Goal: Information Seeking & Learning: Learn about a topic

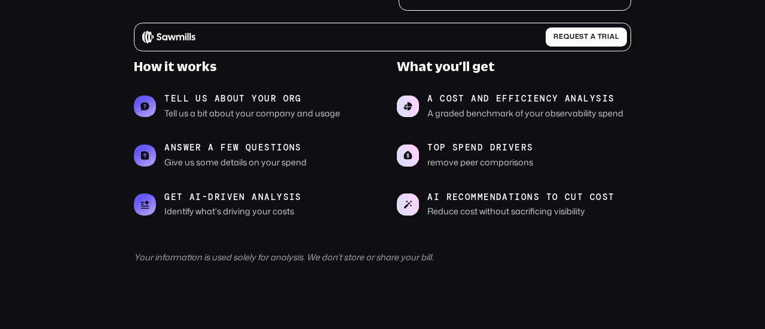
scroll to position [448, 0]
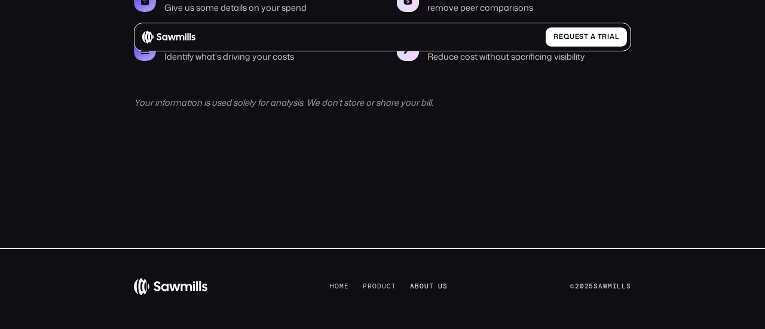
click at [429, 286] on span "t" at bounding box center [431, 287] width 5 height 8
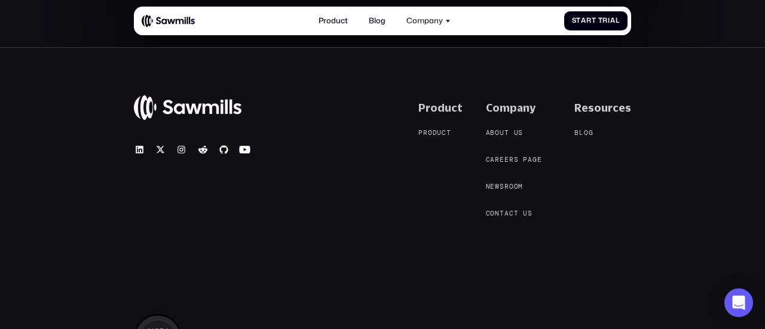
scroll to position [1815, 0]
click at [509, 160] on span "e" at bounding box center [507, 159] width 5 height 8
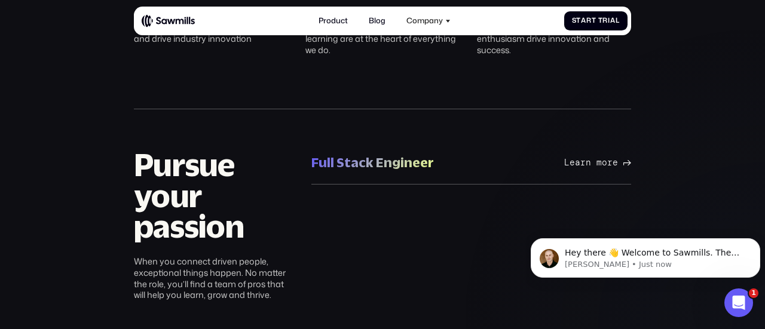
scroll to position [555, 0]
click at [393, 160] on div "Full Stack Engineer" at bounding box center [372, 163] width 123 height 17
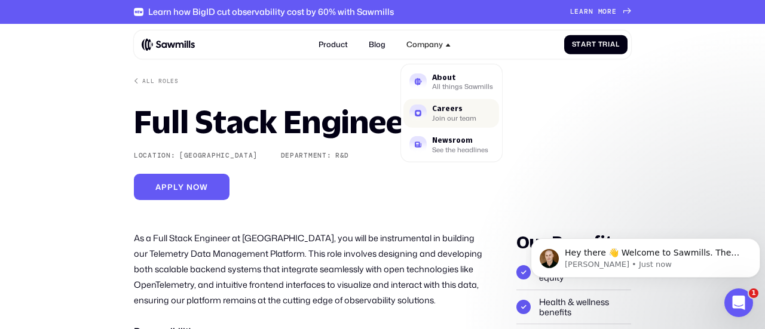
click at [440, 112] on div "Careers" at bounding box center [454, 108] width 44 height 7
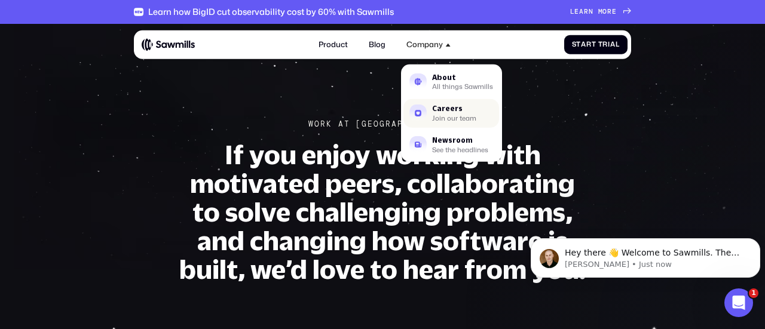
click at [441, 111] on div "Careers" at bounding box center [454, 108] width 44 height 7
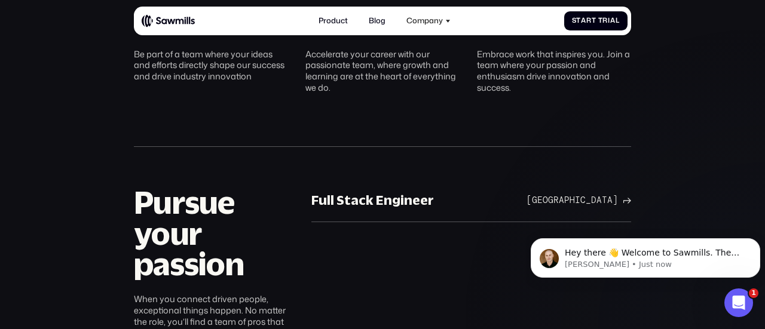
scroll to position [615, 0]
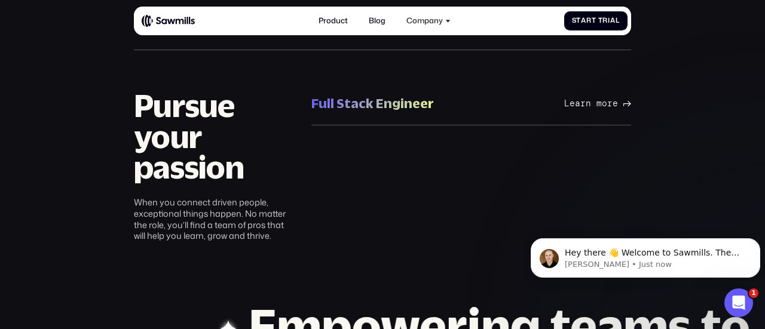
click at [629, 102] on icon at bounding box center [628, 103] width 8 height 5
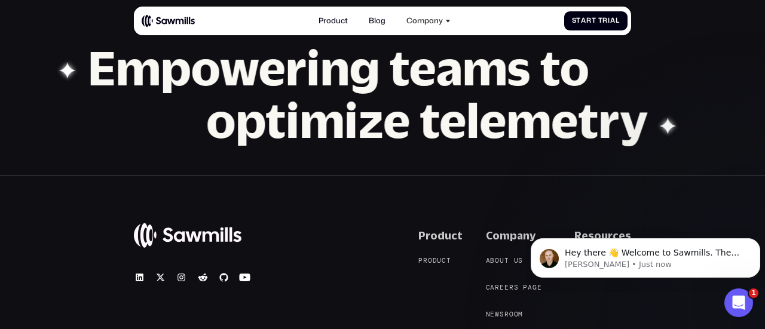
scroll to position [872, 0]
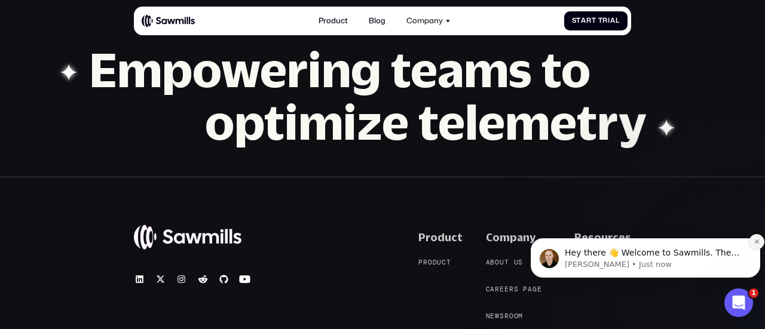
click at [756, 241] on icon "Dismiss notification" at bounding box center [757, 242] width 4 height 4
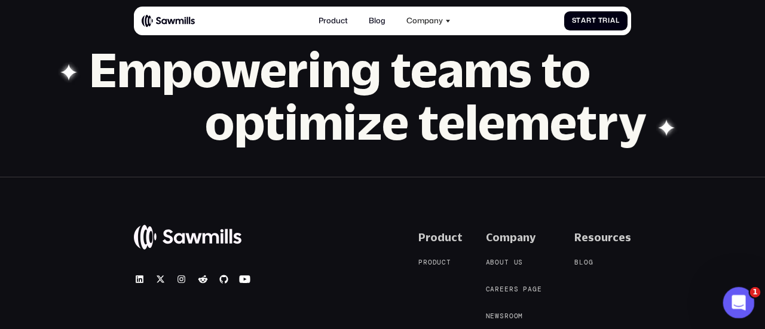
click at [734, 296] on icon "Open Intercom Messenger" at bounding box center [738, 302] width 20 height 20
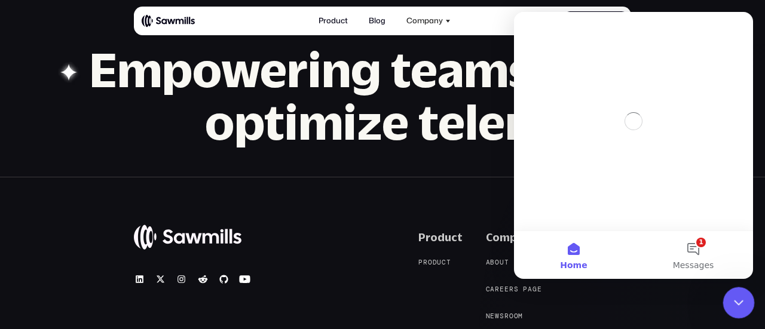
scroll to position [0, 0]
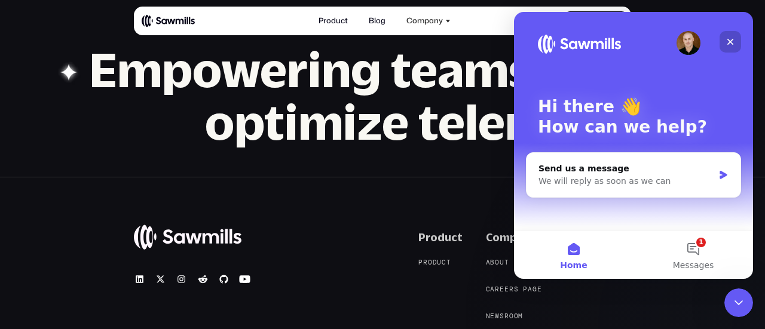
click at [732, 38] on icon "Close" at bounding box center [731, 42] width 10 height 10
